Goal: Task Accomplishment & Management: Complete application form

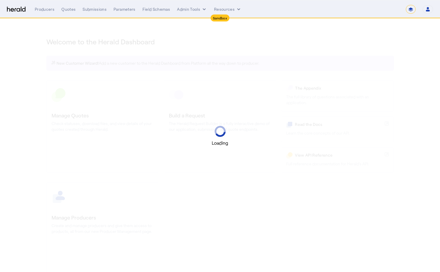
select select "*******"
select select "pfm_2v8p_herald_api"
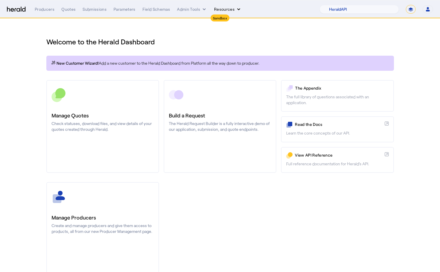
click at [226, 10] on button "Resources" at bounding box center [228, 9] width 28 height 6
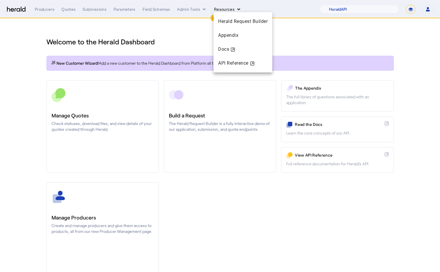
click at [226, 10] on div at bounding box center [220, 136] width 440 height 272
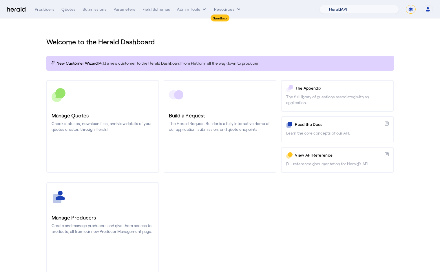
click at [369, 10] on select "1Fort Acrisure Acturis Affinity Advisors Affinity Risk Agentero AmWins Anzen Ao…" at bounding box center [359, 9] width 79 height 9
click at [334, 5] on select "1Fort Acrisure Acturis Affinity Advisors Affinity Risk Agentero AmWins Anzen Ao…" at bounding box center [359, 9] width 79 height 9
click at [369, 10] on select "1Fort Acrisure Acturis Affinity Advisors Affinity Risk Agentero AmWins Anzen Ao…" at bounding box center [359, 9] width 79 height 9
click at [334, 5] on select "1Fort Acrisure Acturis Affinity Advisors Affinity Risk Agentero AmWins Anzen Ao…" at bounding box center [359, 9] width 79 height 9
click at [369, 10] on select "1Fort Acrisure Acturis Affinity Advisors Affinity Risk Agentero AmWins Anzen Ao…" at bounding box center [359, 9] width 79 height 9
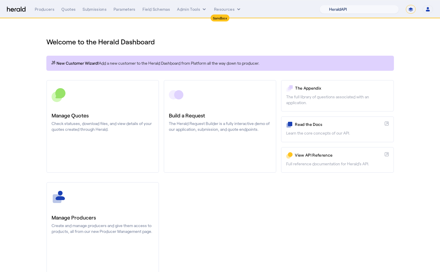
click at [334, 5] on select "1Fort Acrisure Acturis Affinity Advisors Affinity Risk Agentero AmWins Anzen Ao…" at bounding box center [359, 9] width 79 height 9
click at [410, 8] on select "**********" at bounding box center [411, 9] width 10 height 9
select select "**********"
click at [406, 5] on select "**********" at bounding box center [411, 9] width 10 height 9
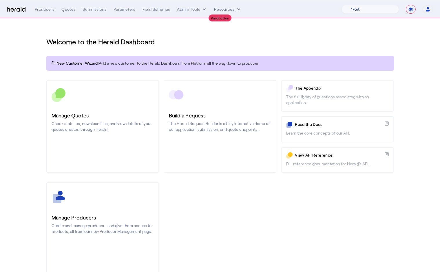
click at [367, 10] on select "1Fort Affinity Risk [PERSON_NAME] [PERSON_NAME] CRC Campus Coverage Citadel Fif…" at bounding box center [370, 9] width 57 height 9
select select "pfm_d7yf_quotewell"
click at [342, 5] on select "1Fort Affinity Risk [PERSON_NAME] [PERSON_NAME] CRC Campus Coverage Citadel Fif…" at bounding box center [370, 9] width 57 height 9
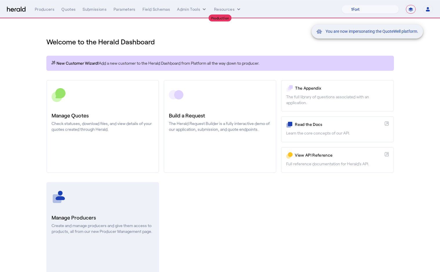
click at [77, 205] on link "Manage Producers Create and manage producers and give them access to products, …" at bounding box center [102, 228] width 113 height 93
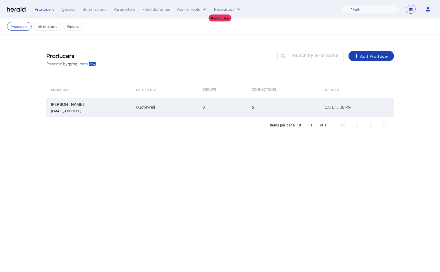
click at [108, 103] on div "Tom Brighton" at bounding box center [90, 104] width 78 height 6
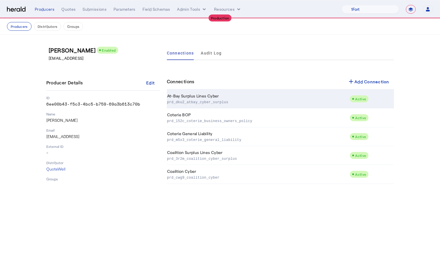
click at [259, 101] on p "prd_dku2_atbay_cyber_surplus" at bounding box center [257, 102] width 181 height 6
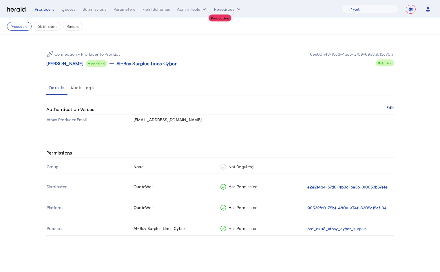
click at [390, 108] on button "Edit" at bounding box center [390, 107] width 7 height 3
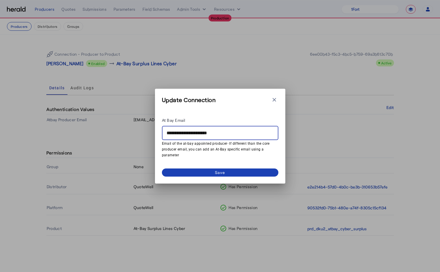
drag, startPoint x: 187, startPoint y: 134, endPoint x: 142, endPoint y: 134, distance: 45.5
click at [143, 134] on div "**********" at bounding box center [220, 136] width 440 height 272
type input "**********"
click at [224, 171] on div "Save" at bounding box center [220, 172] width 10 height 6
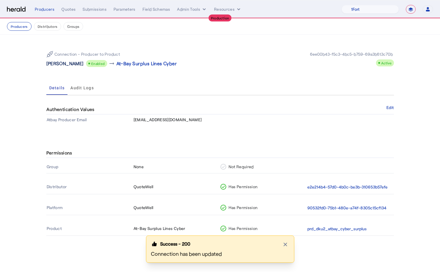
click at [69, 66] on p "Tom Brighton" at bounding box center [64, 63] width 37 height 7
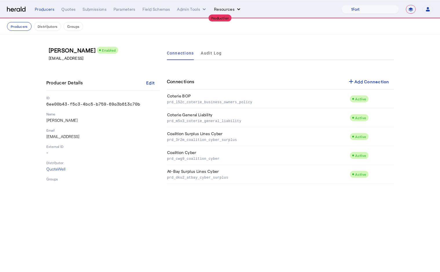
click at [219, 11] on button "Resources" at bounding box center [228, 9] width 28 height 6
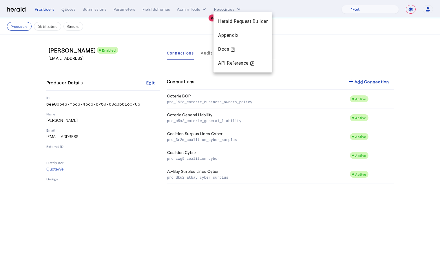
click at [190, 9] on div at bounding box center [220, 136] width 440 height 272
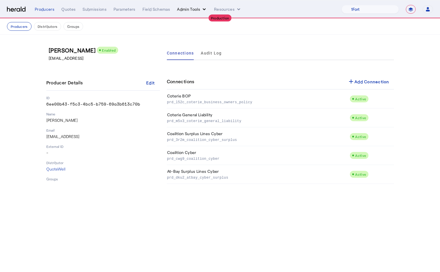
click at [192, 9] on button "Admin Tools" at bounding box center [192, 9] width 30 height 6
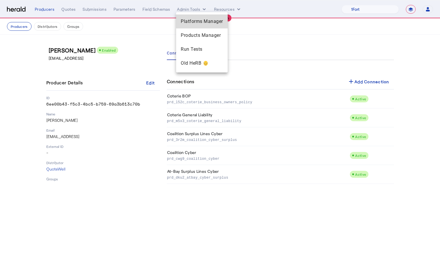
click at [198, 23] on span "Platforms Manager" at bounding box center [202, 21] width 42 height 7
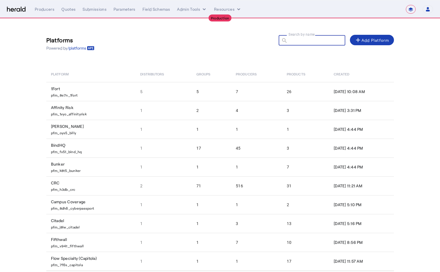
click at [307, 43] on input "Search by name" at bounding box center [315, 40] width 52 height 7
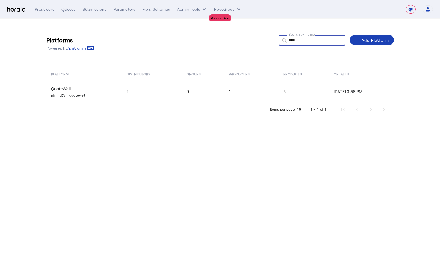
type input "****"
click at [135, 102] on div "Items per page: 10 1 – 1 of 1" at bounding box center [220, 109] width 348 height 16
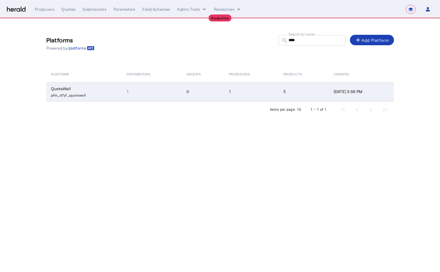
click at [132, 96] on td "1" at bounding box center [152, 91] width 60 height 19
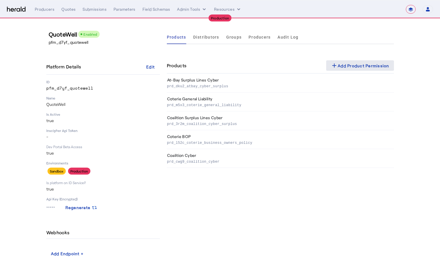
click at [342, 63] on div "add Add Product Permission" at bounding box center [360, 65] width 59 height 7
select select "pfm_d7yf_quotewell"
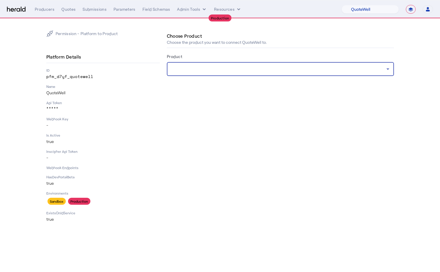
click at [210, 69] on div at bounding box center [279, 69] width 215 height 7
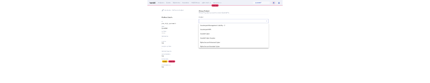
scroll to position [502, 0]
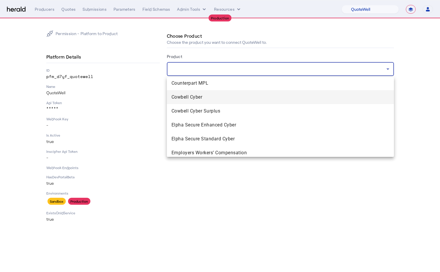
click at [189, 99] on span "Cowbell Cyber" at bounding box center [281, 97] width 218 height 7
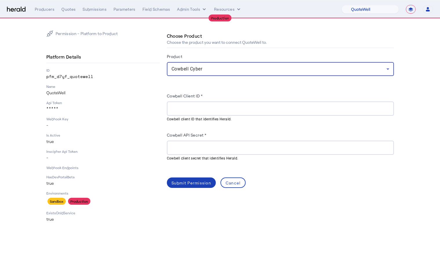
click at [200, 109] on input "Cowbell Client ID *" at bounding box center [281, 108] width 218 height 7
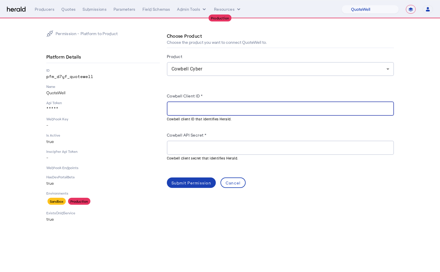
paste input "**********"
type input "**********"
click at [182, 153] on div at bounding box center [281, 148] width 218 height 14
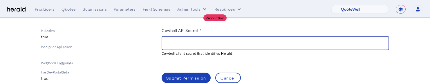
scroll to position [105, 0]
paste input "**********"
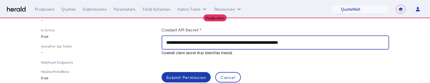
type input "**********"
click at [201, 76] on div "Submit Permission" at bounding box center [186, 78] width 40 height 6
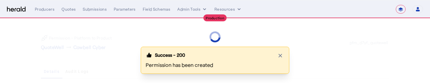
scroll to position [10, 0]
click at [279, 57] on icon "button" at bounding box center [280, 56] width 6 height 6
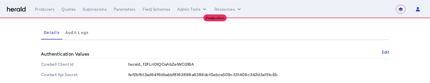
scroll to position [0, 0]
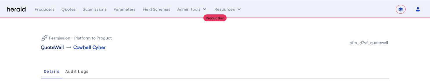
click at [47, 48] on p "QuoteWell" at bounding box center [52, 47] width 23 height 7
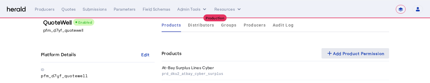
scroll to position [2, 0]
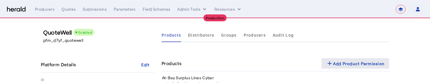
click at [370, 63] on div "add Add Product Permission" at bounding box center [355, 63] width 59 height 7
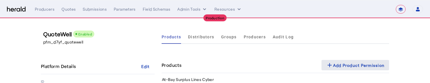
select select "pfm_d7yf_quotewell"
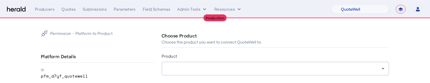
click at [191, 72] on div at bounding box center [273, 69] width 215 height 7
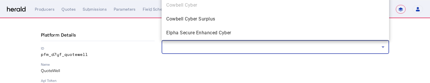
scroll to position [480, 0]
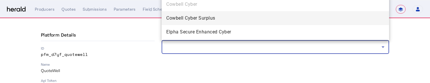
click at [200, 18] on span "Cowbell Cyber Surplus" at bounding box center [275, 18] width 218 height 7
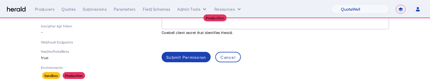
scroll to position [93, 0]
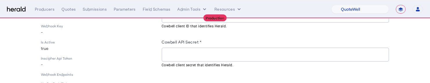
click at [187, 60] on div at bounding box center [275, 55] width 218 height 14
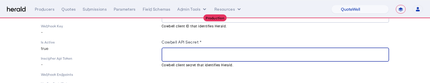
paste input "**********"
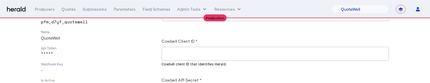
scroll to position [52, 0]
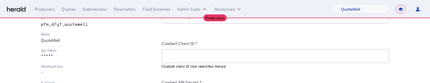
type input "**********"
click at [193, 60] on div at bounding box center [275, 56] width 218 height 14
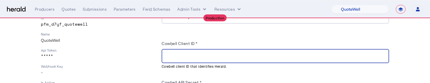
paste input "**********"
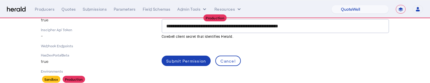
scroll to position [150, 0]
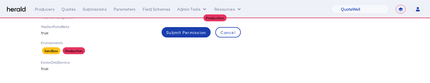
type input "**********"
click at [183, 34] on div "Submit Permission" at bounding box center [186, 33] width 40 height 6
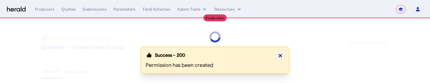
click at [280, 57] on icon "button" at bounding box center [280, 56] width 6 height 6
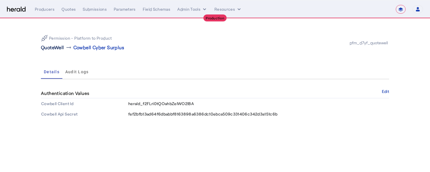
click at [53, 45] on p "QuoteWell" at bounding box center [52, 47] width 23 height 7
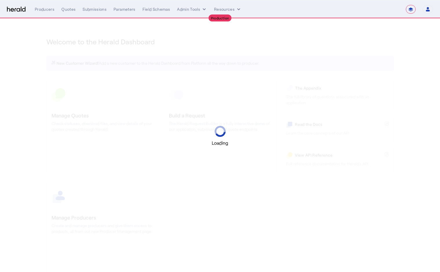
select select "**********"
select select "pfm_d7yf_quotewell"
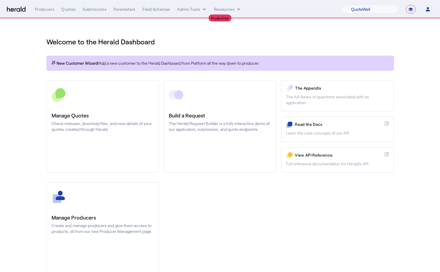
click at [312, 32] on div "Welcome to the Herald Dashboard" at bounding box center [220, 38] width 348 height 16
click at [361, 6] on select "1Fort Affinity Risk [PERSON_NAME] [PERSON_NAME] CRC Campus Coverage Citadel Fif…" at bounding box center [370, 9] width 57 height 9
click at [342, 5] on select "1Fort Affinity Risk [PERSON_NAME] [PERSON_NAME] CRC Campus Coverage Citadel Fif…" at bounding box center [370, 9] width 57 height 9
click at [410, 9] on select "**********" at bounding box center [411, 9] width 10 height 9
click at [379, 10] on select "1Fort Affinity Risk [PERSON_NAME] [PERSON_NAME] CRC Campus Coverage Citadel Fif…" at bounding box center [370, 9] width 57 height 9
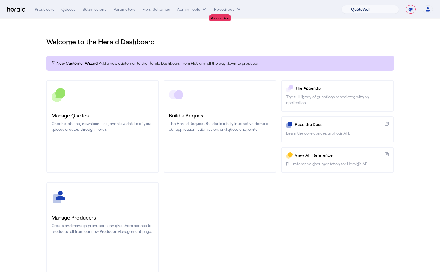
click at [342, 5] on select "1Fort Affinity Risk [PERSON_NAME] [PERSON_NAME] CRC Campus Coverage Citadel Fif…" at bounding box center [370, 9] width 57 height 9
click at [424, 11] on button "Open user menu" at bounding box center [428, 9] width 10 height 8
click at [424, 11] on div at bounding box center [220, 136] width 440 height 272
click at [181, 10] on button "Admin Tools" at bounding box center [192, 9] width 30 height 6
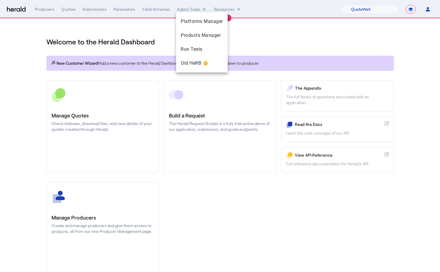
click at [360, 21] on div at bounding box center [220, 136] width 440 height 272
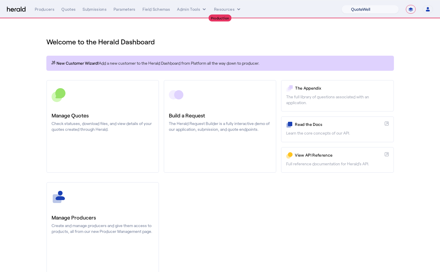
click at [358, 8] on select "1Fort Affinity Risk [PERSON_NAME] [PERSON_NAME] CRC Campus Coverage Citadel Fif…" at bounding box center [370, 9] width 57 height 9
click at [197, 9] on button "Admin Tools" at bounding box center [192, 9] width 30 height 6
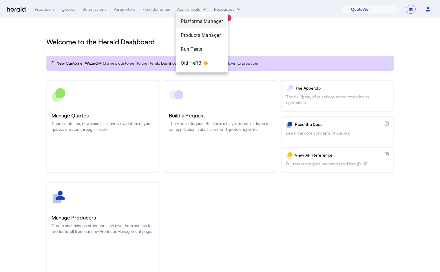
click at [194, 21] on span "Platforms Manager" at bounding box center [202, 21] width 42 height 7
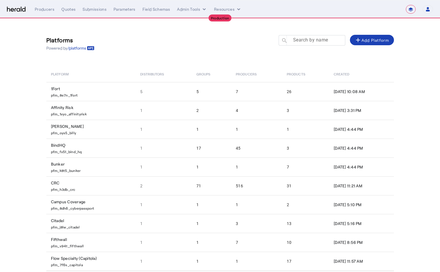
click at [300, 40] on mat-label "Search by name" at bounding box center [310, 40] width 35 height 6
click at [300, 40] on input "Search by name" at bounding box center [315, 40] width 52 height 7
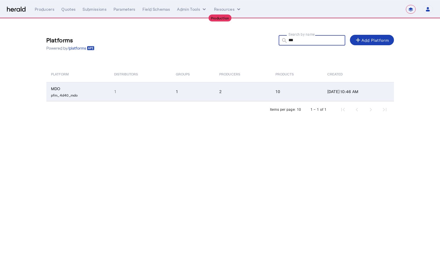
type input "***"
click at [138, 94] on td "1" at bounding box center [141, 91] width 62 height 19
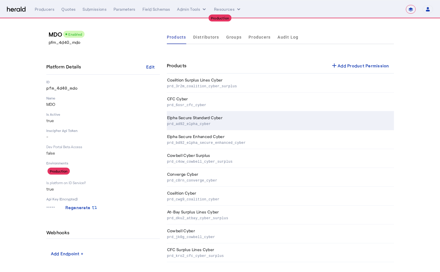
scroll to position [2, 0]
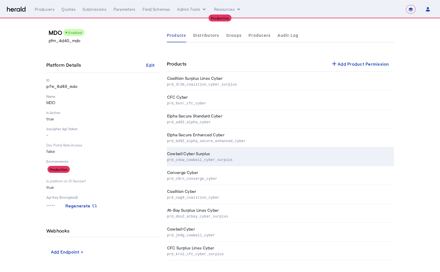
click at [200, 158] on p "prd_c4ow_cowbell_cyber_surplus" at bounding box center [279, 160] width 225 height 6
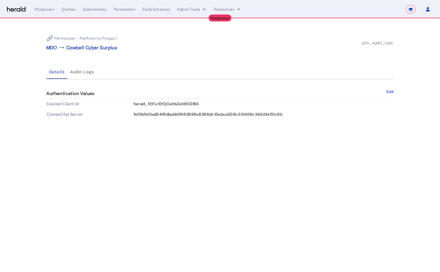
click at [135, 103] on span "herald_f2FLri0tQOahbZeIWO2lBA" at bounding box center [167, 103] width 66 height 5
copy span "herald_f2FLri0tQOahbZeIWO2lBA"
click at [180, 112] on span "fef2bfb13ad64f6dbabbf8163898a6386dc10ebca509c331406c342d3a151c6b" at bounding box center [208, 114] width 149 height 5
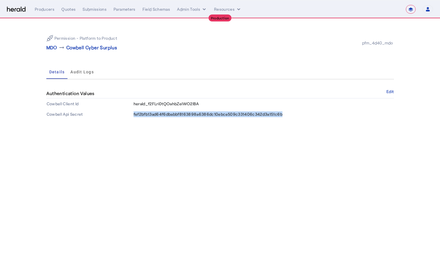
copy span "fef2bfb13ad64f6dbabbf8163898a6386dc10ebca509c331406c342d3a151c6b"
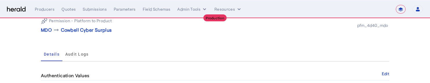
scroll to position [41, 0]
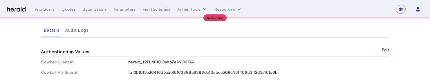
click at [138, 62] on span "herald_f2FLri0tQOahbZeIWO2lBA" at bounding box center [161, 62] width 66 height 5
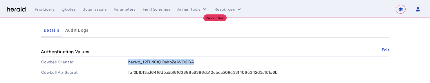
click at [138, 62] on span "herald_f2FLri0tQOahbZeIWO2lBA" at bounding box center [161, 62] width 66 height 5
copy span "herald_f2FLri0tQOahbZeIWO2lBA"
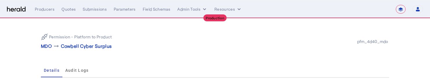
scroll to position [0, 0]
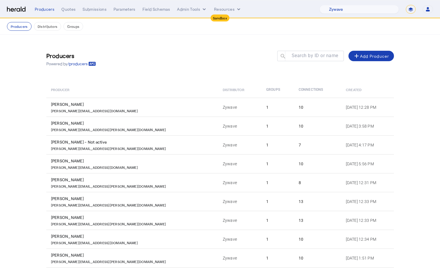
select select "pfm_r9a7_zywave"
select select "*******"
